Goal: Task Accomplishment & Management: Manage account settings

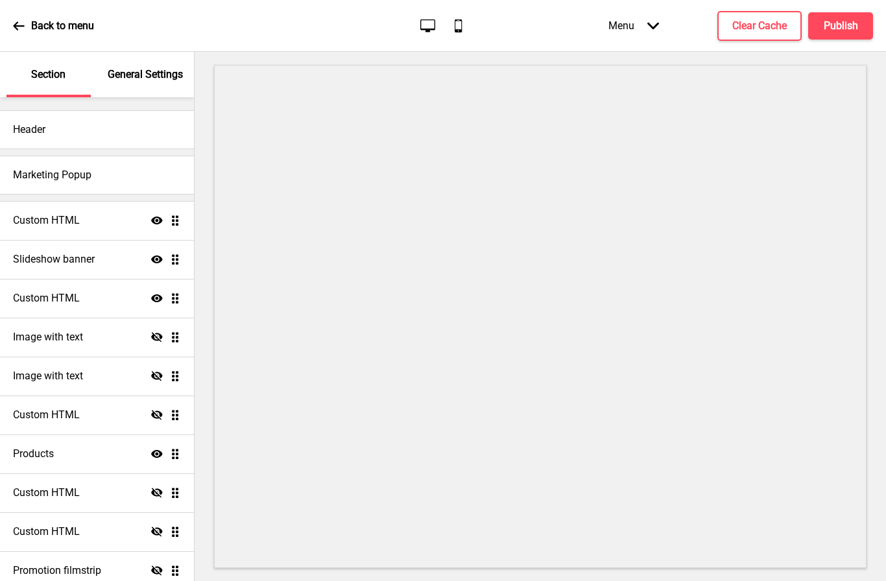
click at [76, 25] on p "Back to menu" at bounding box center [62, 26] width 63 height 14
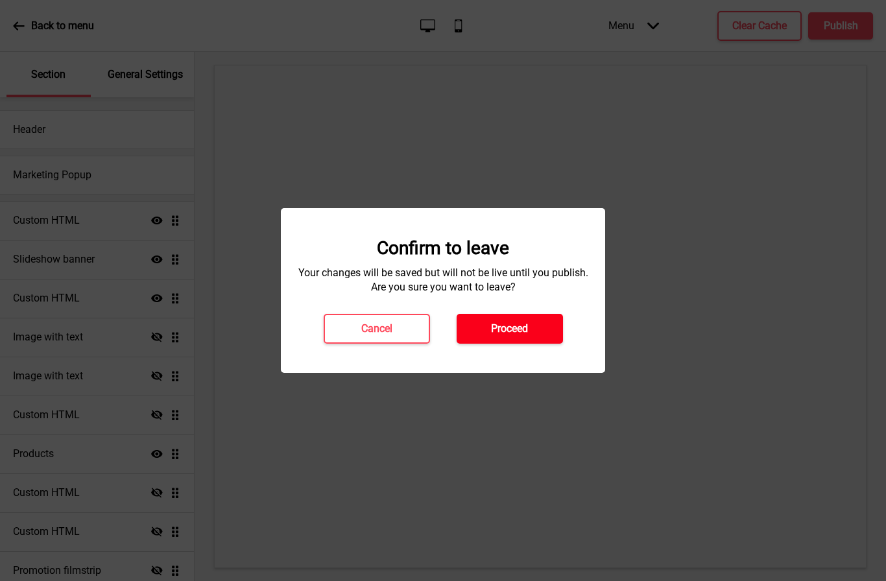
click at [506, 324] on h4 "Proceed" at bounding box center [509, 329] width 37 height 14
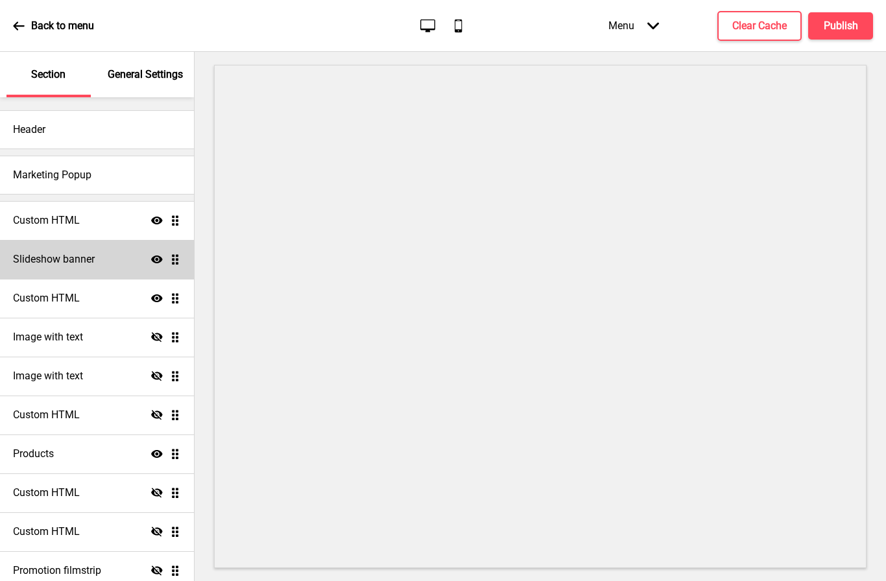
click at [84, 266] on h4 "Slideshow banner" at bounding box center [54, 259] width 82 height 14
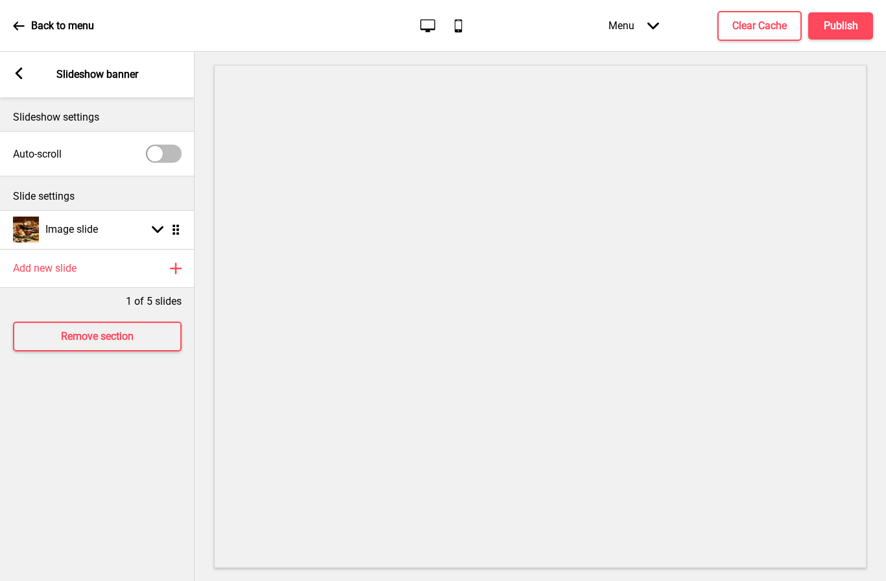
click at [19, 73] on rect at bounding box center [19, 73] width 12 height 12
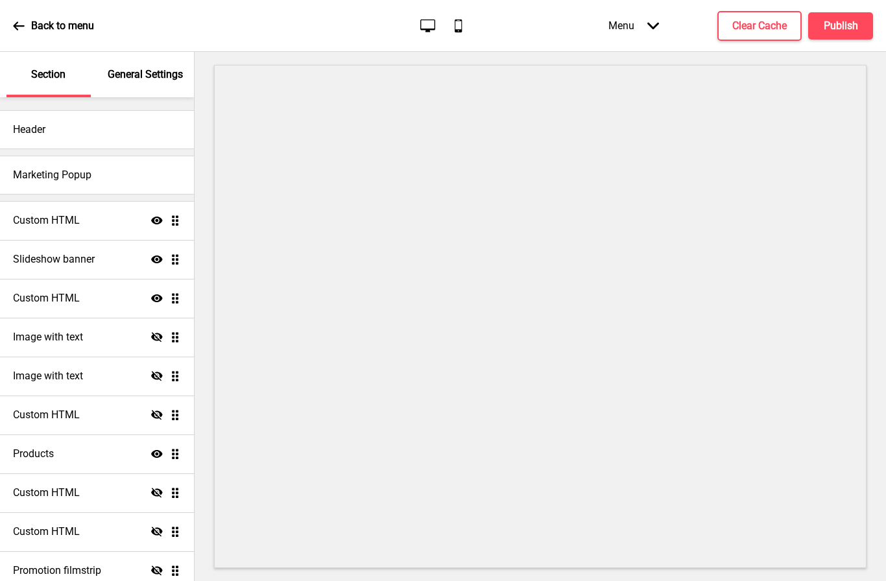
click at [626, 25] on div "Menu Arrow down" at bounding box center [633, 25] width 77 height 38
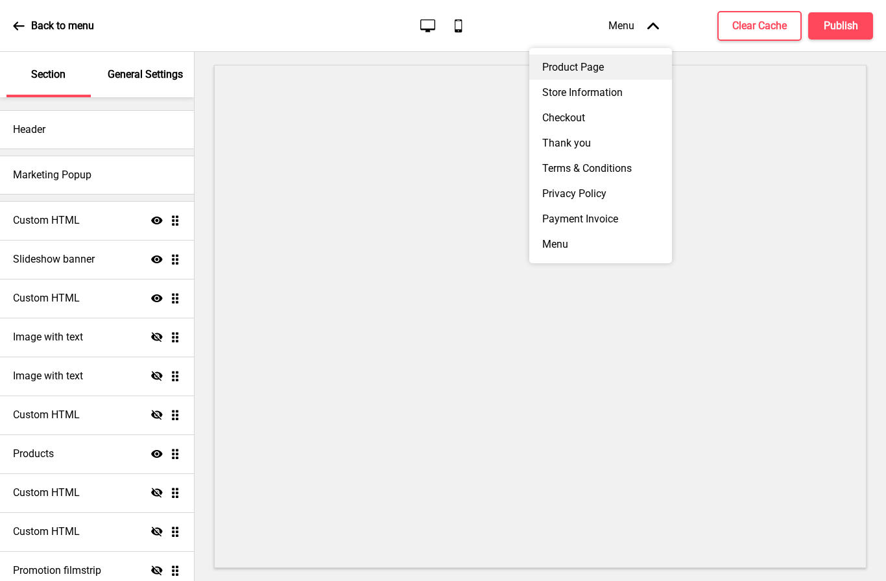
click at [586, 63] on div "Product Page" at bounding box center [600, 66] width 143 height 25
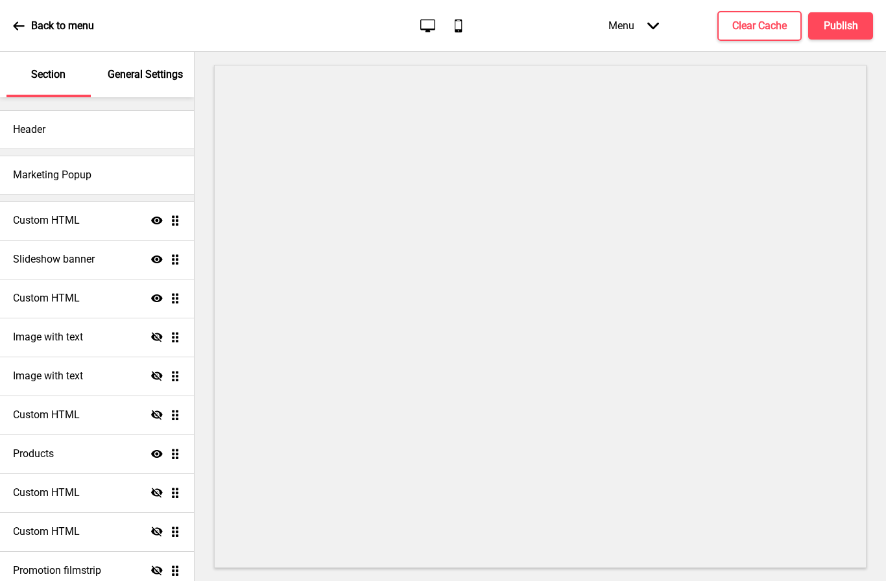
click at [624, 26] on div "Menu Arrow down" at bounding box center [633, 25] width 77 height 38
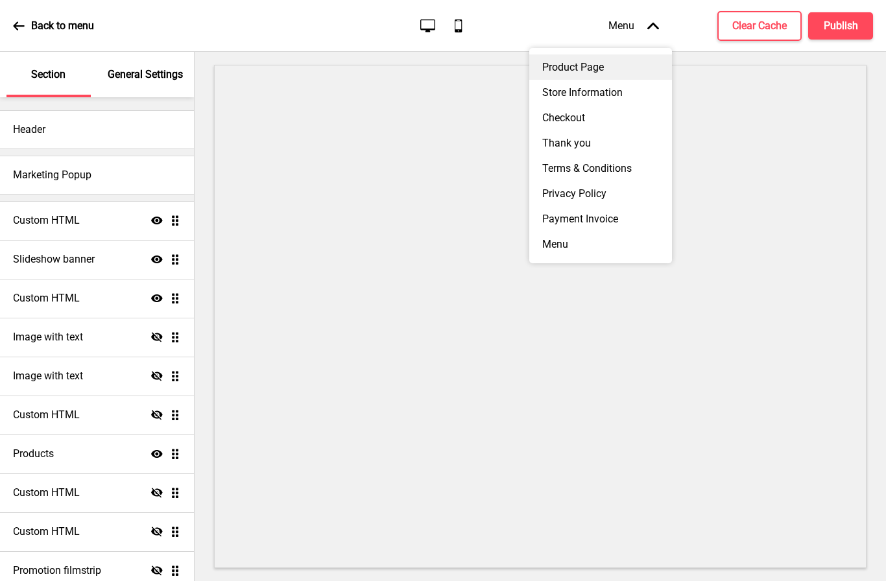
click at [579, 69] on div "Product Page" at bounding box center [600, 66] width 143 height 25
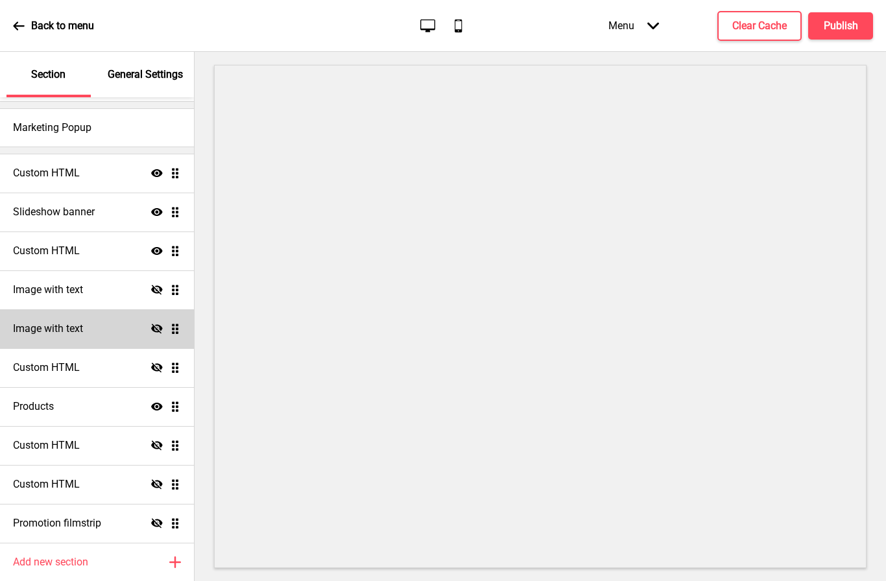
scroll to position [93, 0]
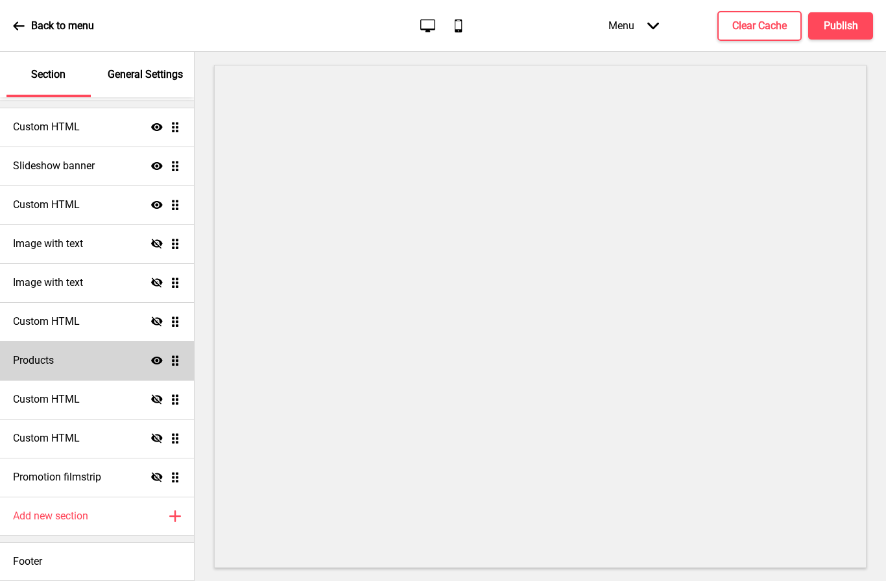
click at [92, 367] on div "Products Show Drag" at bounding box center [97, 360] width 194 height 39
select select "list"
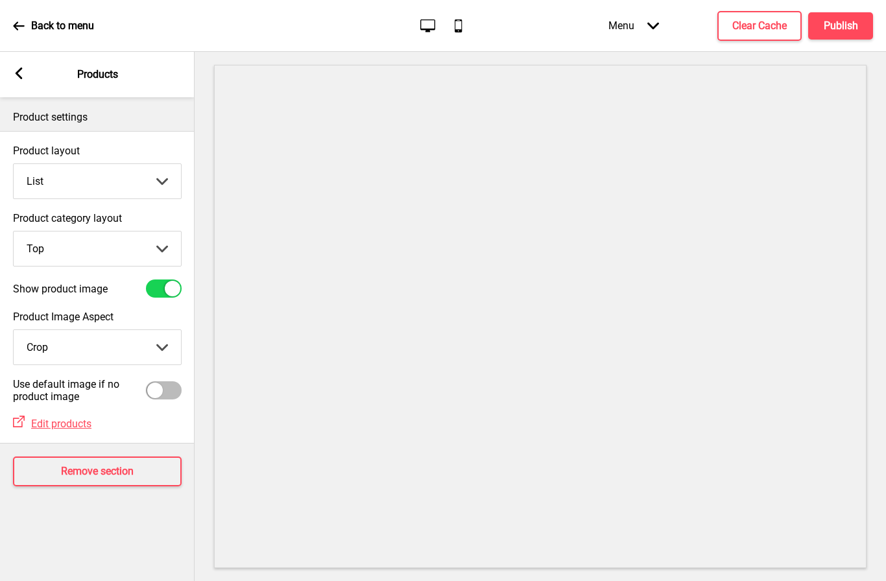
click at [431, 25] on icon "Desktop" at bounding box center [428, 26] width 18 height 18
click at [466, 29] on icon "Mobile" at bounding box center [458, 26] width 18 height 18
click at [457, 29] on icon "Mobile" at bounding box center [458, 26] width 18 height 18
click at [443, 27] on div "Desktop Mobile" at bounding box center [442, 26] width 61 height 18
click at [433, 27] on icon "Desktop" at bounding box center [428, 26] width 18 height 18
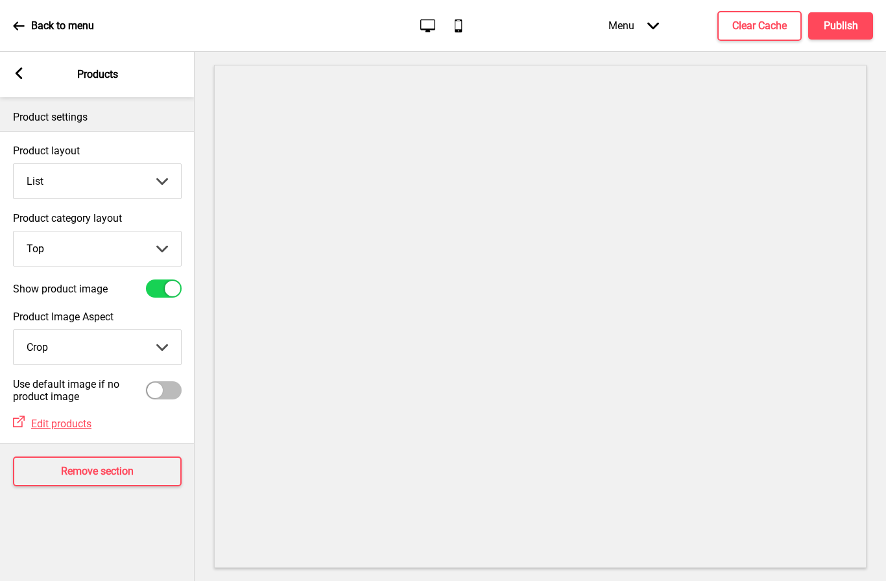
click at [453, 24] on icon "Mobile" at bounding box center [458, 26] width 18 height 18
click at [58, 420] on span "Edit products" at bounding box center [61, 424] width 60 height 12
